Goal: Task Accomplishment & Management: Use online tool/utility

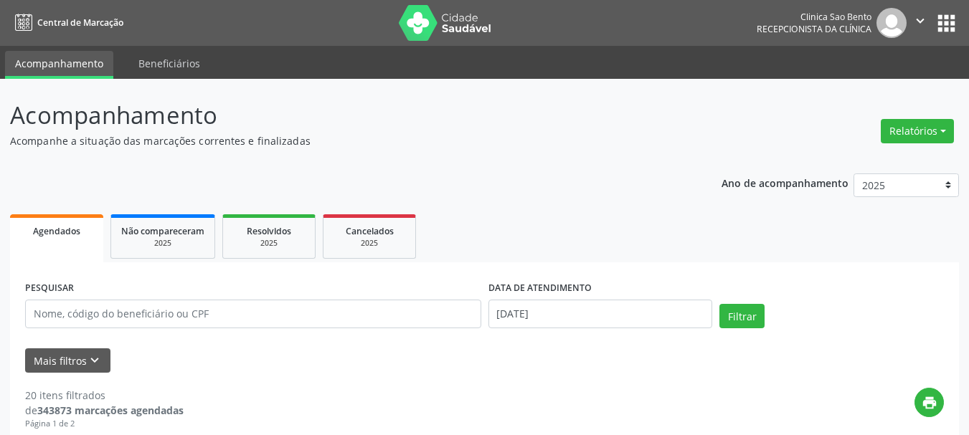
click at [935, 129] on button "Relatórios" at bounding box center [917, 131] width 73 height 24
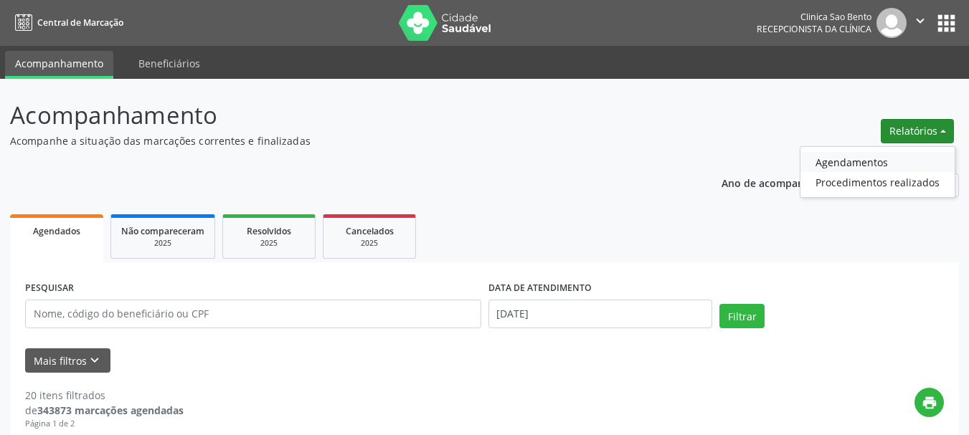
click at [836, 161] on link "Agendamentos" at bounding box center [878, 162] width 154 height 20
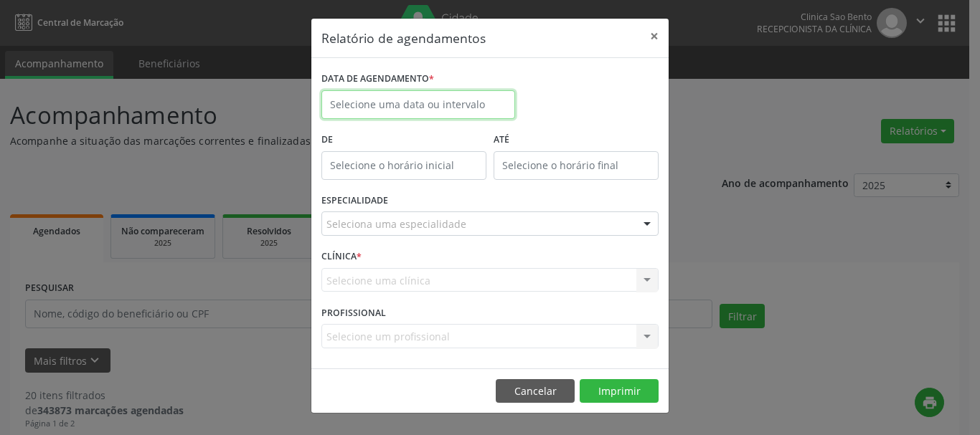
click at [464, 110] on input "text" at bounding box center [418, 104] width 194 height 29
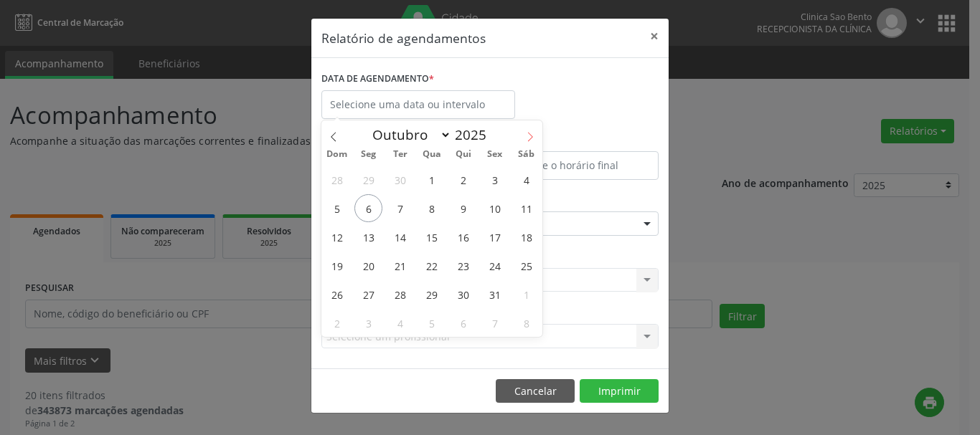
click at [527, 134] on icon at bounding box center [530, 137] width 10 height 10
select select "10"
click at [465, 204] on span "6" at bounding box center [463, 208] width 28 height 28
type input "[DATE]"
click at [475, 208] on span "6" at bounding box center [463, 208] width 28 height 28
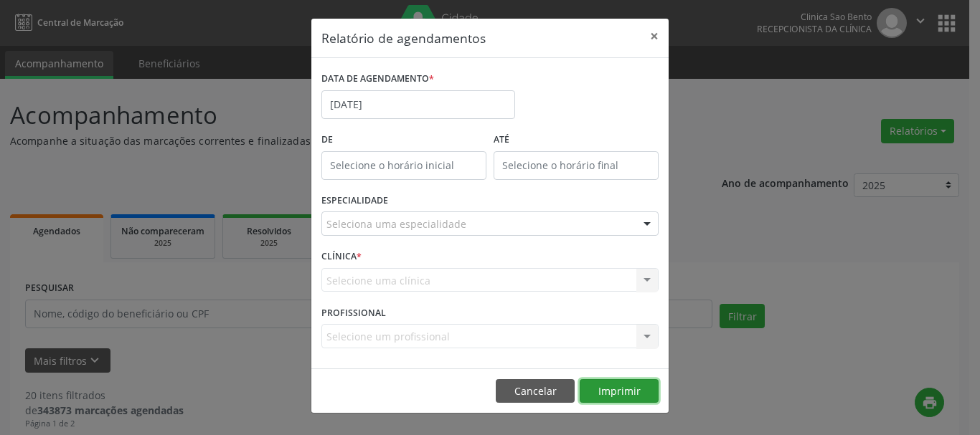
click at [626, 393] on button "Imprimir" at bounding box center [619, 391] width 79 height 24
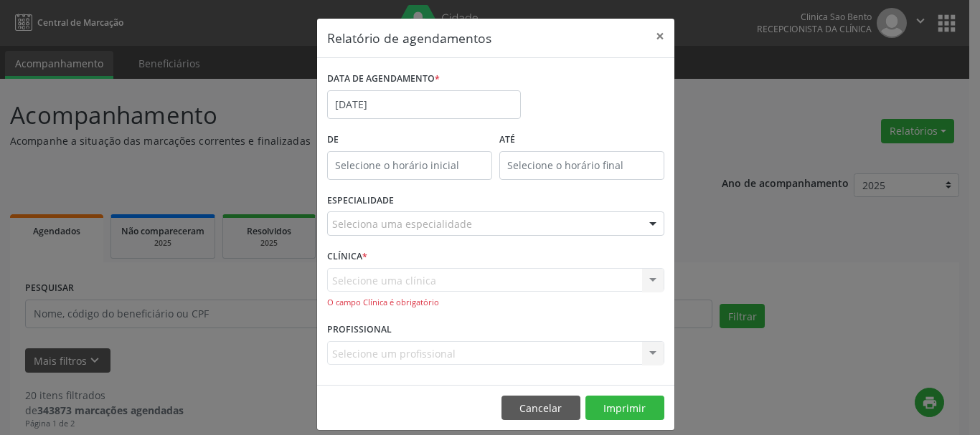
click at [475, 291] on div "Selecione uma clínica Nenhum resultado encontrado para: " " Não há nenhuma opçã…" at bounding box center [495, 288] width 337 height 41
click at [464, 278] on div "Selecione uma clínica Nenhum resultado encontrado para: " " Não há nenhuma opçã…" at bounding box center [495, 288] width 337 height 41
click at [633, 271] on div "Selecione uma clínica Nenhum resultado encontrado para: " " Não há nenhuma opçã…" at bounding box center [495, 288] width 337 height 41
click at [649, 276] on div "Selecione uma clínica Nenhum resultado encontrado para: " " Não há nenhuma opçã…" at bounding box center [495, 288] width 337 height 41
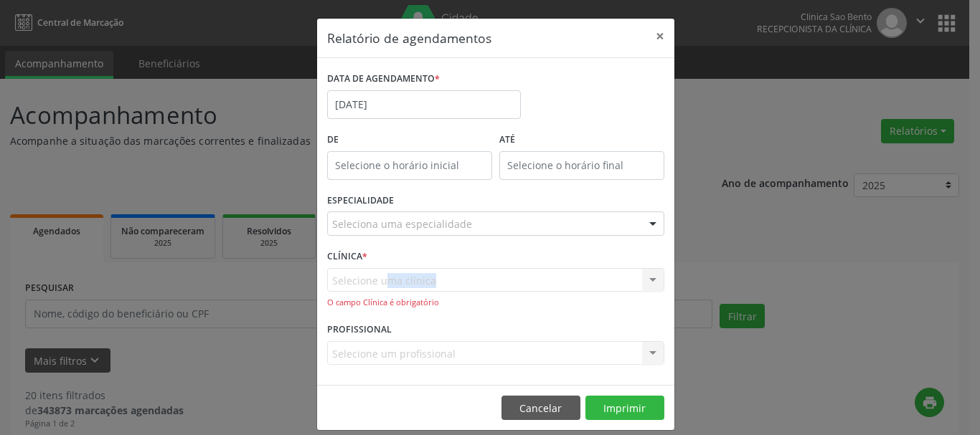
click at [649, 276] on div "Selecione uma clínica Nenhum resultado encontrado para: " " Não há nenhuma opçã…" at bounding box center [495, 288] width 337 height 41
click at [468, 288] on div "Selecione uma clínica Nenhum resultado encontrado para: " " Não há nenhuma opçã…" at bounding box center [495, 288] width 337 height 41
click at [492, 274] on div "Selecione uma clínica Nenhum resultado encontrado para: " " Não há nenhuma opçã…" at bounding box center [495, 288] width 337 height 41
click at [523, 267] on div "CLÍNICA * Selecione uma clínica Nenhum resultado encontrado para: " " Não há ne…" at bounding box center [496, 282] width 344 height 73
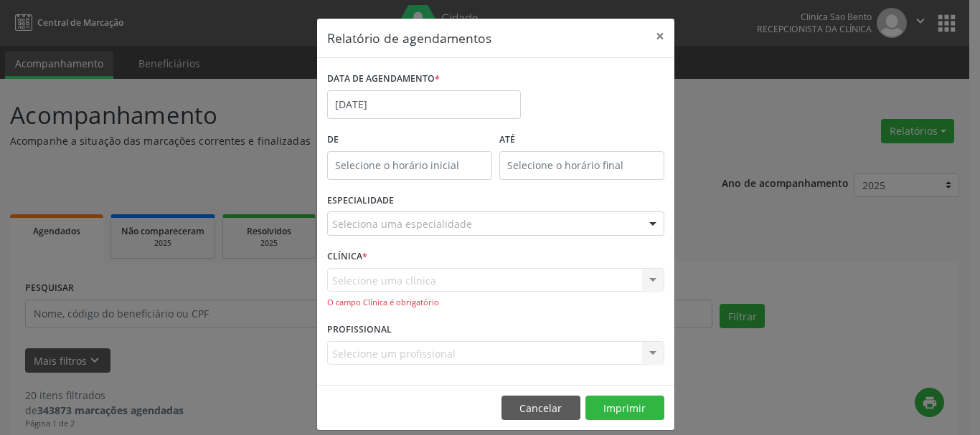
click at [648, 279] on div "Selecione uma clínica Nenhum resultado encontrado para: " " Não há nenhuma opçã…" at bounding box center [495, 288] width 337 height 41
click at [727, 263] on div "Relatório de agendamentos × DATA DE AGENDAMENTO * [DATE] De ATÉ ESPECIALIDADE S…" at bounding box center [490, 217] width 980 height 435
click at [739, 253] on div "Relatório de agendamentos × DATA DE AGENDAMENTO * [DATE] De ATÉ ESPECIALIDADE S…" at bounding box center [490, 217] width 980 height 435
click at [661, 35] on button "×" at bounding box center [660, 36] width 29 height 35
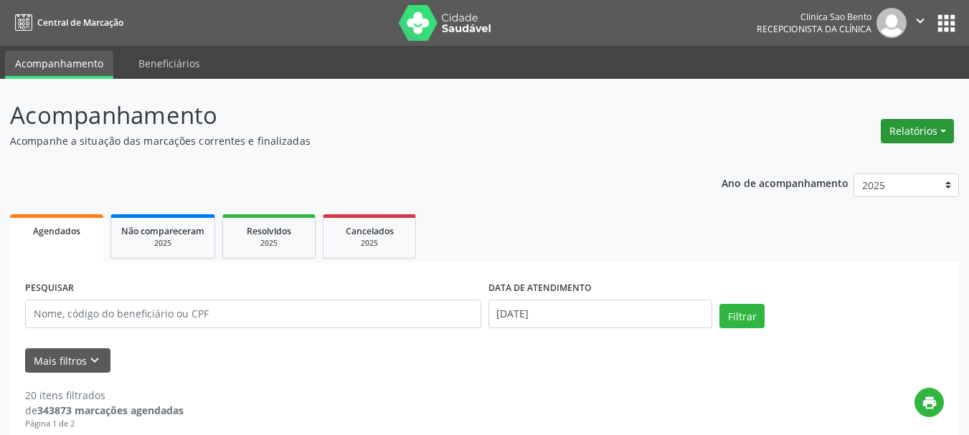
click at [930, 131] on button "Relatórios" at bounding box center [917, 131] width 73 height 24
click at [836, 162] on link "Agendamentos" at bounding box center [878, 162] width 154 height 20
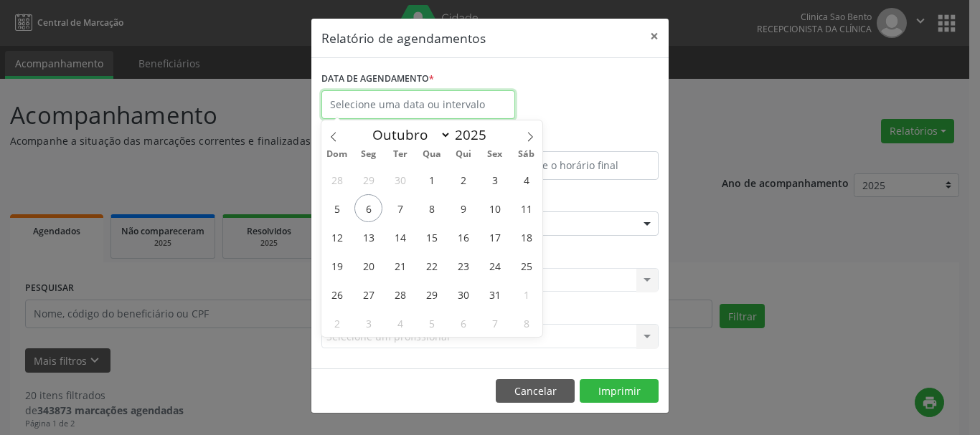
click at [413, 111] on input "text" at bounding box center [418, 104] width 194 height 29
click at [525, 133] on icon at bounding box center [530, 137] width 10 height 10
select select "10"
click at [463, 207] on span "6" at bounding box center [463, 208] width 28 height 28
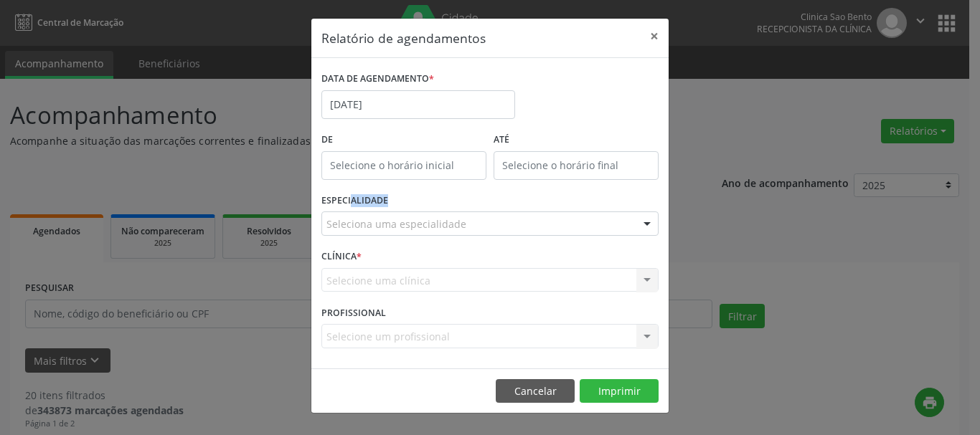
click at [463, 207] on div "ESPECIALIDADE Seleciona uma especialidade Todas as especialidades Alergologia A…" at bounding box center [490, 218] width 344 height 56
click at [431, 277] on div "Selecione uma clínica Nenhum resultado encontrado para: " " Não há nenhuma opçã…" at bounding box center [489, 280] width 337 height 24
click at [646, 275] on div "Selecione uma clínica Nenhum resultado encontrado para: " " Não há nenhuma opçã…" at bounding box center [489, 280] width 337 height 24
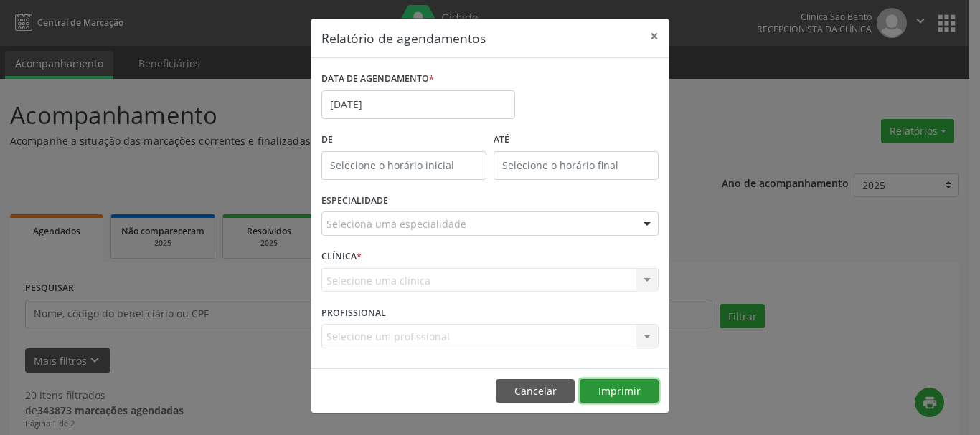
click at [623, 389] on button "Imprimir" at bounding box center [619, 391] width 79 height 24
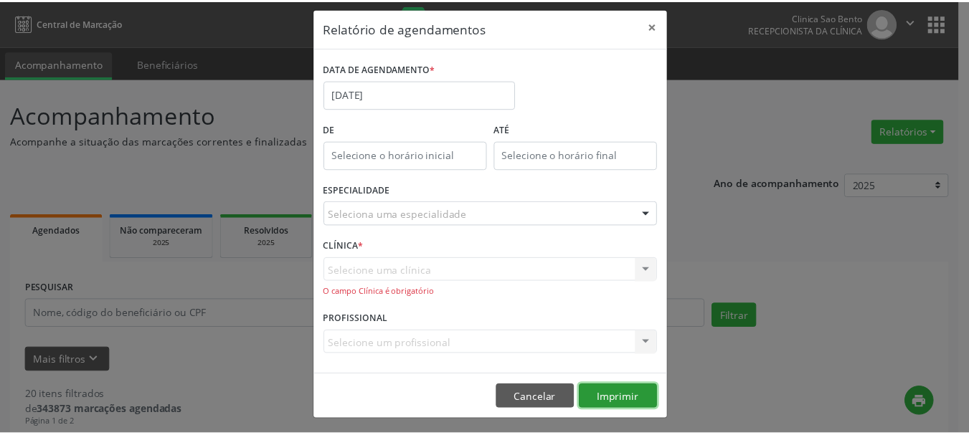
scroll to position [13, 0]
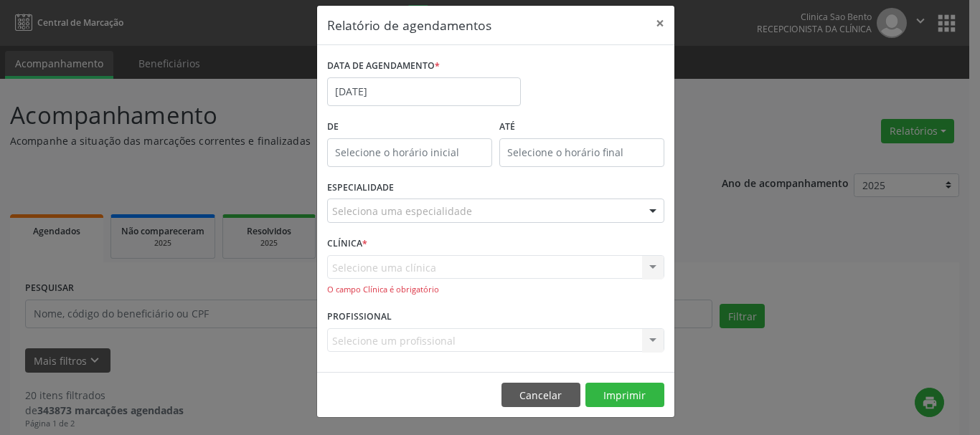
click at [367, 270] on div "Selecione uma clínica Nenhum resultado encontrado para: " " Não há nenhuma opçã…" at bounding box center [495, 275] width 337 height 41
click at [369, 269] on div "Selecione uma clínica Nenhum resultado encontrado para: " " Não há nenhuma opçã…" at bounding box center [495, 275] width 337 height 41
click at [549, 268] on div "Selecione uma clínica Nenhum resultado encontrado para: " " Não há nenhuma opçã…" at bounding box center [495, 275] width 337 height 41
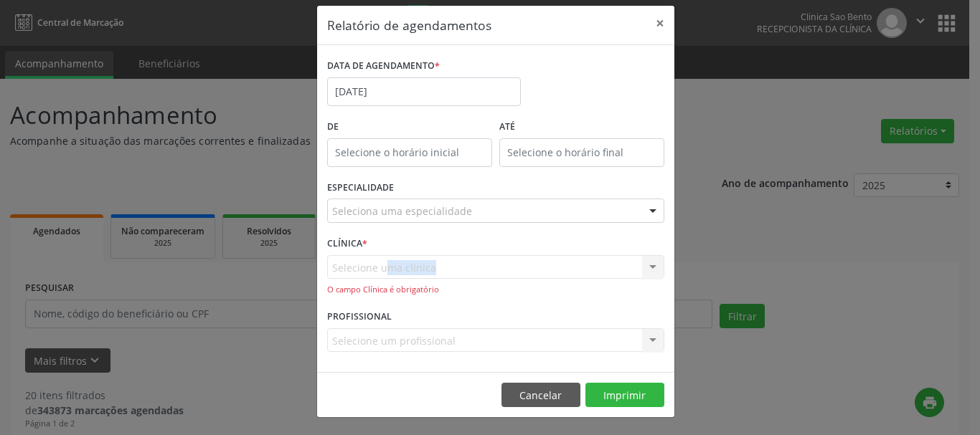
click at [654, 266] on div "Selecione uma clínica Nenhum resultado encontrado para: " " Não há nenhuma opçã…" at bounding box center [495, 275] width 337 height 41
click at [786, 257] on div "Relatório de agendamentos × DATA DE AGENDAMENTO * [DATE] De ATÉ ESPECIALIDADE S…" at bounding box center [490, 217] width 980 height 435
click at [652, 26] on button "×" at bounding box center [660, 23] width 29 height 35
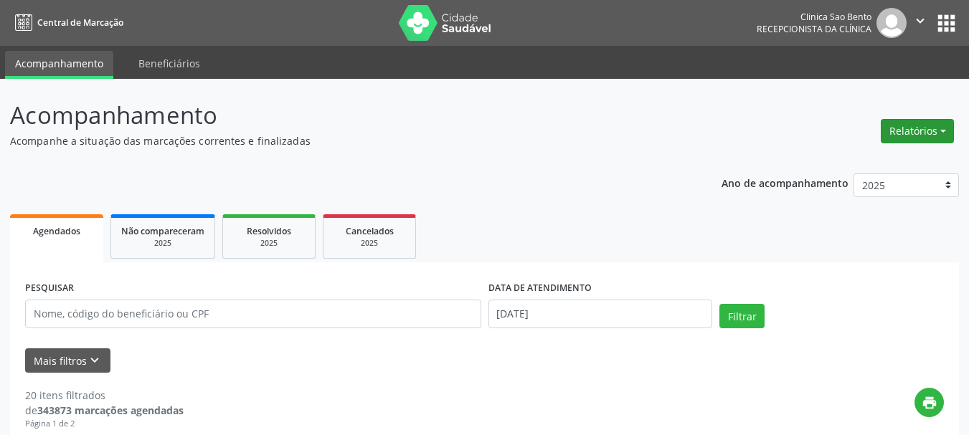
click at [924, 127] on button "Relatórios" at bounding box center [917, 131] width 73 height 24
click at [847, 166] on link "Agendamentos" at bounding box center [878, 162] width 154 height 20
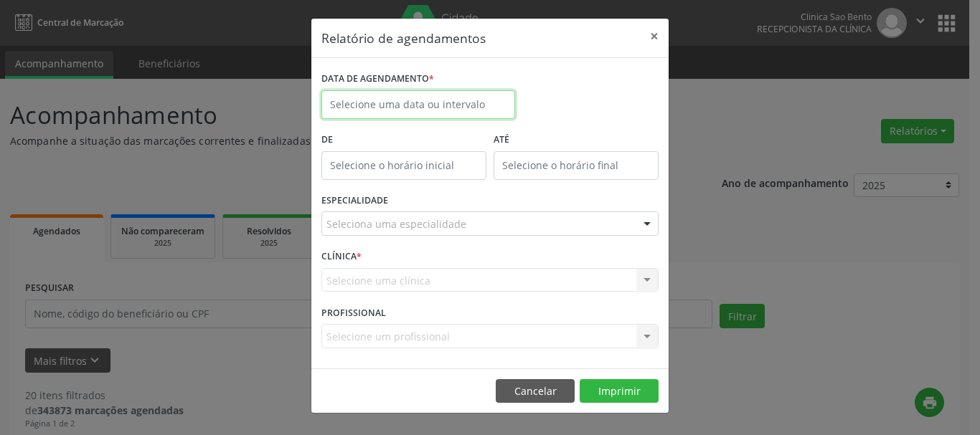
click at [452, 110] on input "text" at bounding box center [418, 104] width 194 height 29
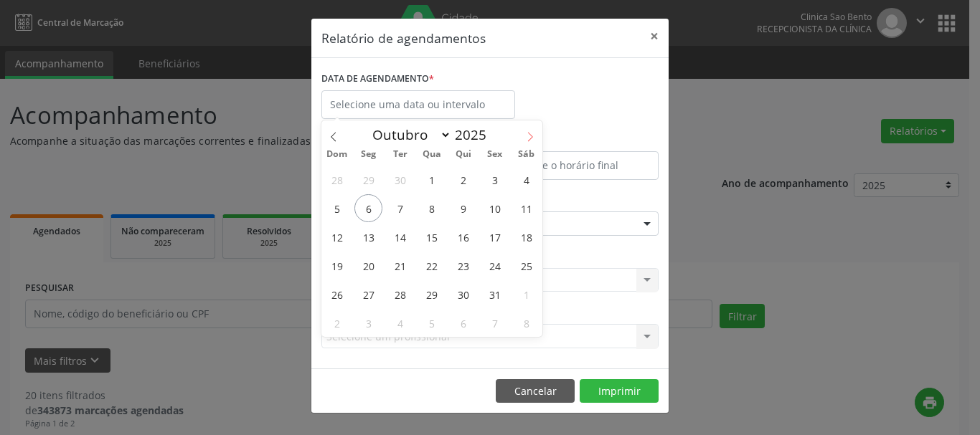
click at [534, 135] on icon at bounding box center [530, 137] width 10 height 10
select select "10"
click at [458, 207] on span "6" at bounding box center [463, 208] width 28 height 28
type input "[DATE]"
click at [458, 207] on span "6" at bounding box center [463, 208] width 28 height 28
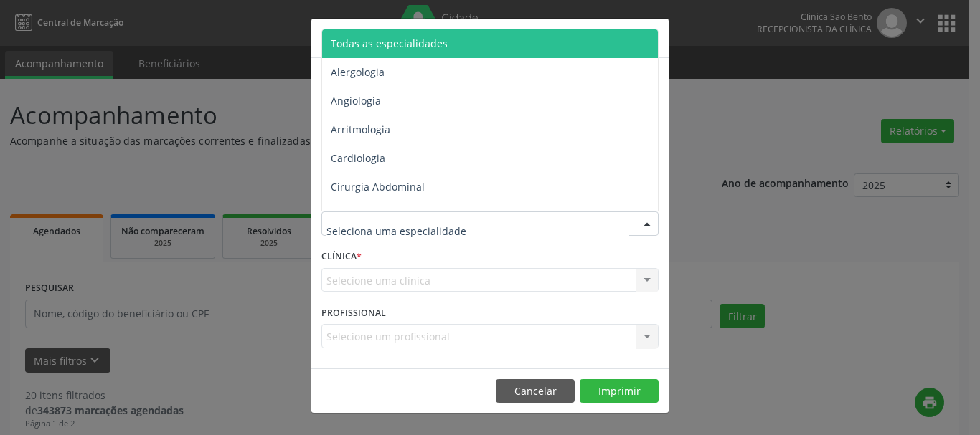
click at [646, 222] on div at bounding box center [647, 224] width 22 height 24
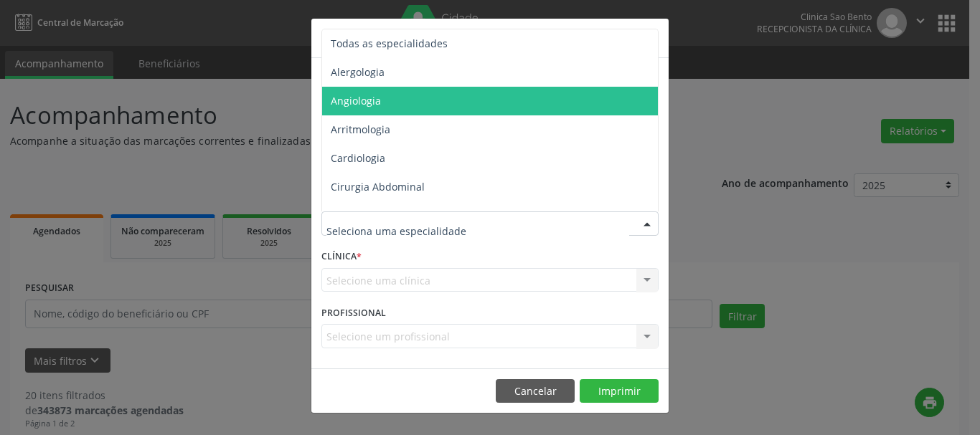
click at [364, 96] on span "Angiologia" at bounding box center [356, 101] width 50 height 14
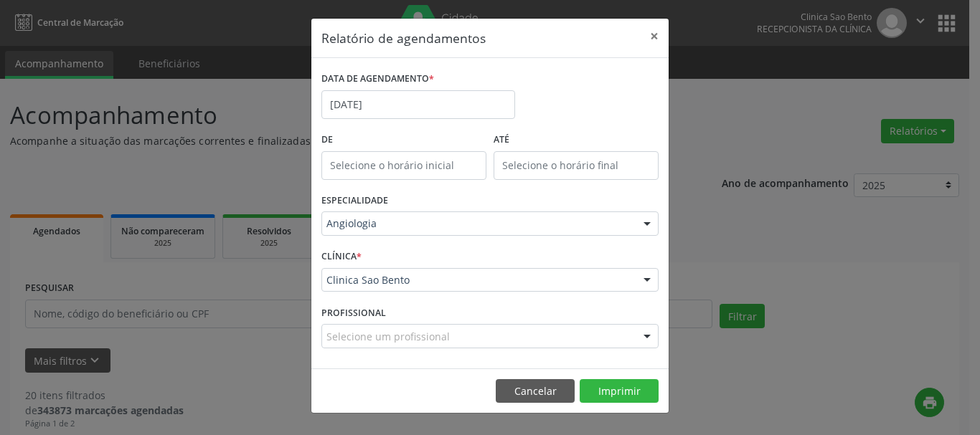
click at [648, 279] on div at bounding box center [647, 281] width 22 height 24
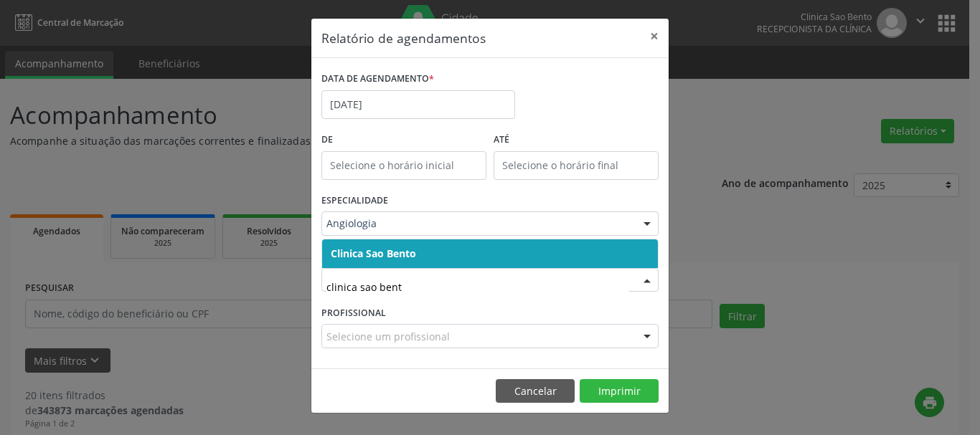
type input "clinica sao bento"
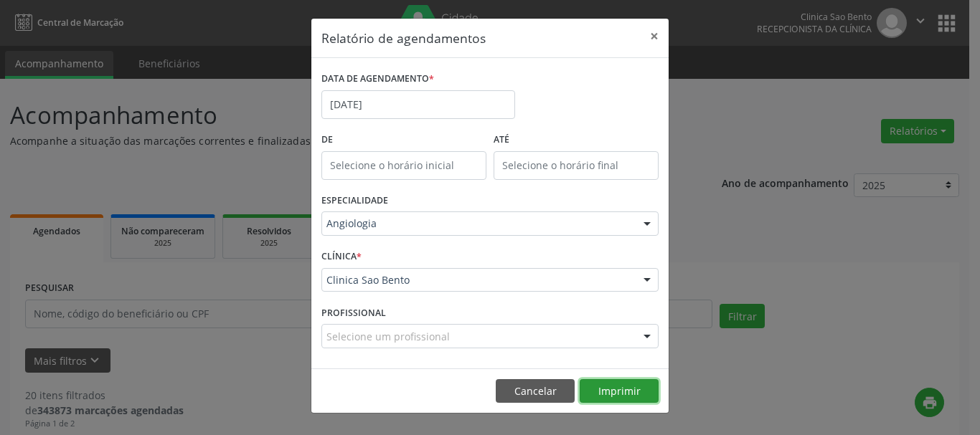
click at [641, 390] on button "Imprimir" at bounding box center [619, 391] width 79 height 24
click at [752, 176] on div "Relatório de agendamentos × DATA DE AGENDAMENTO * [DATE] De ATÉ ESPECIALIDADE A…" at bounding box center [490, 217] width 980 height 435
click at [651, 36] on button "×" at bounding box center [654, 36] width 29 height 35
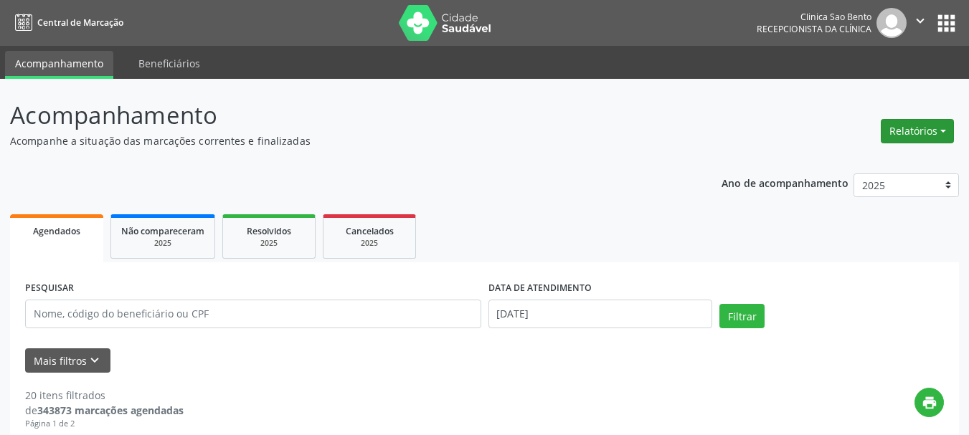
click at [917, 126] on button "Relatórios" at bounding box center [917, 131] width 73 height 24
click at [833, 159] on link "Agendamentos" at bounding box center [878, 162] width 154 height 20
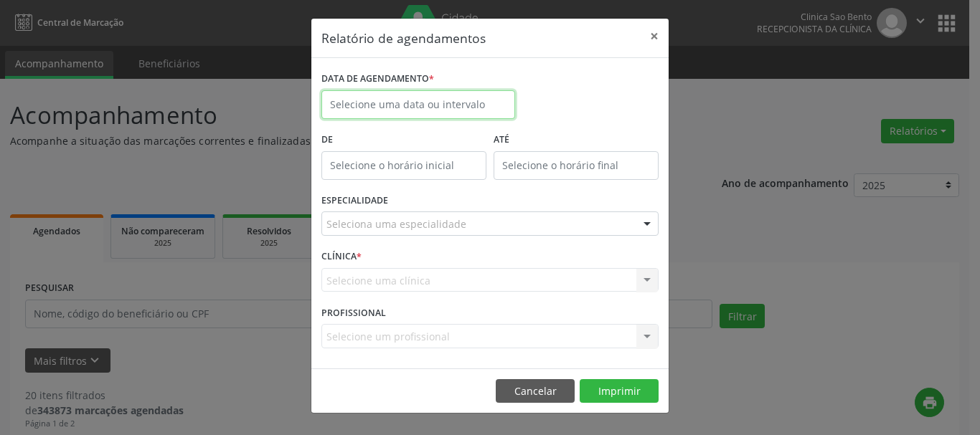
click at [430, 110] on input "text" at bounding box center [418, 104] width 194 height 29
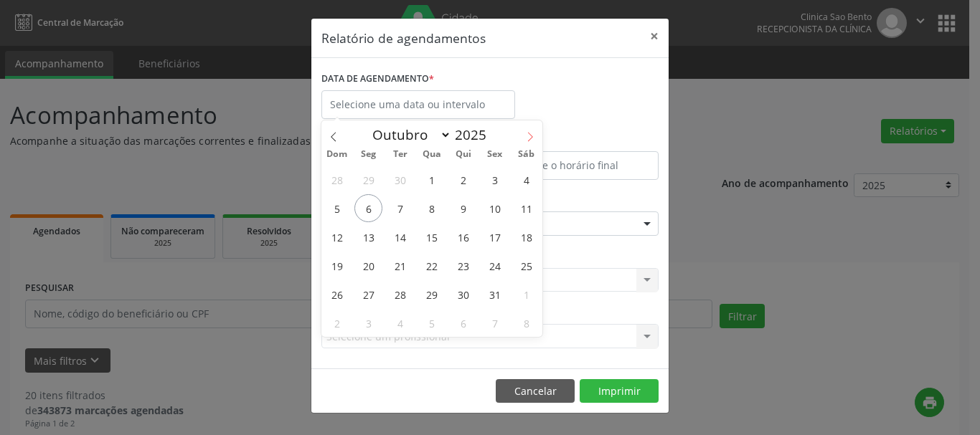
click at [522, 133] on span at bounding box center [530, 133] width 24 height 24
select select "10"
click at [456, 212] on span "6" at bounding box center [463, 208] width 28 height 28
type input "[DATE]"
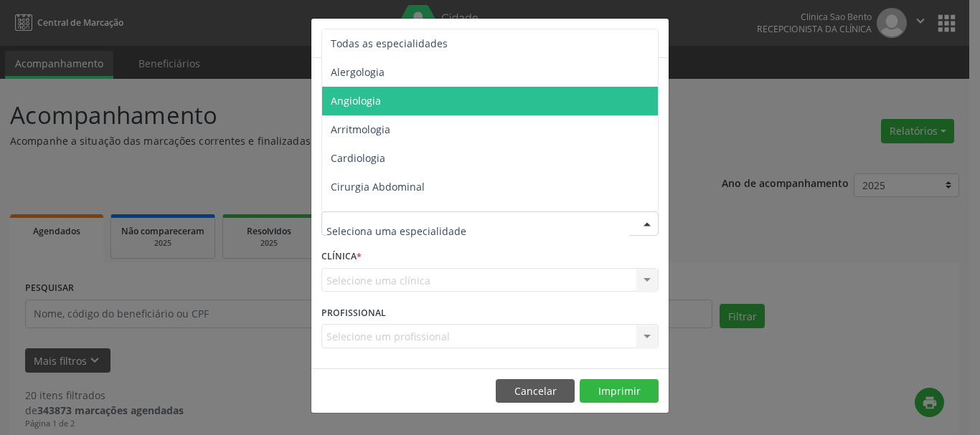
click at [360, 93] on span "Angiologia" at bounding box center [491, 101] width 338 height 29
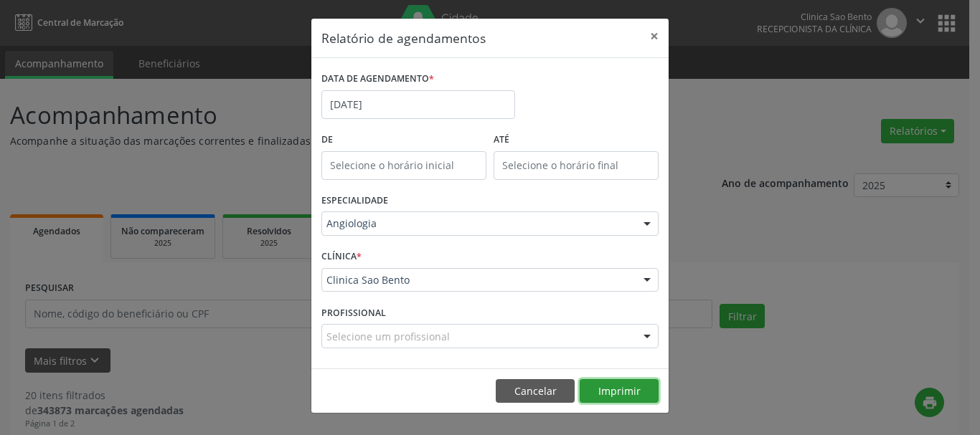
click at [631, 389] on button "Imprimir" at bounding box center [619, 391] width 79 height 24
click at [656, 32] on button "×" at bounding box center [654, 36] width 29 height 35
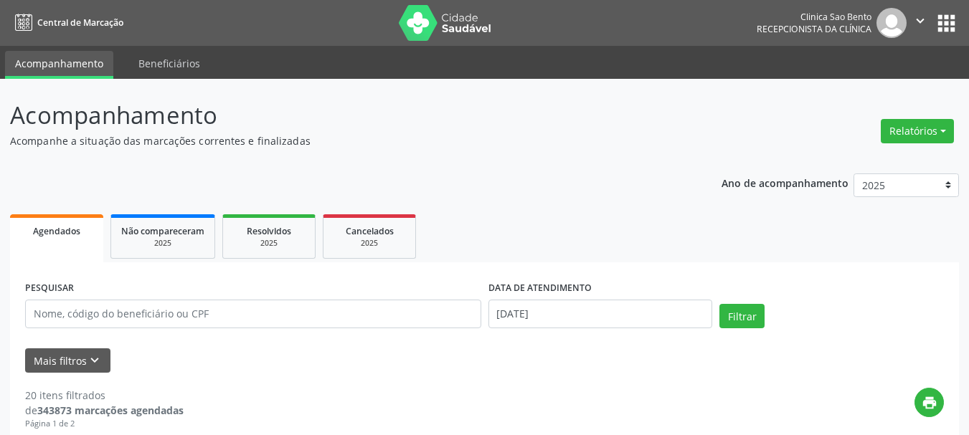
click at [665, 388] on div "print" at bounding box center [564, 409] width 760 height 42
